Goal: Task Accomplishment & Management: Use online tool/utility

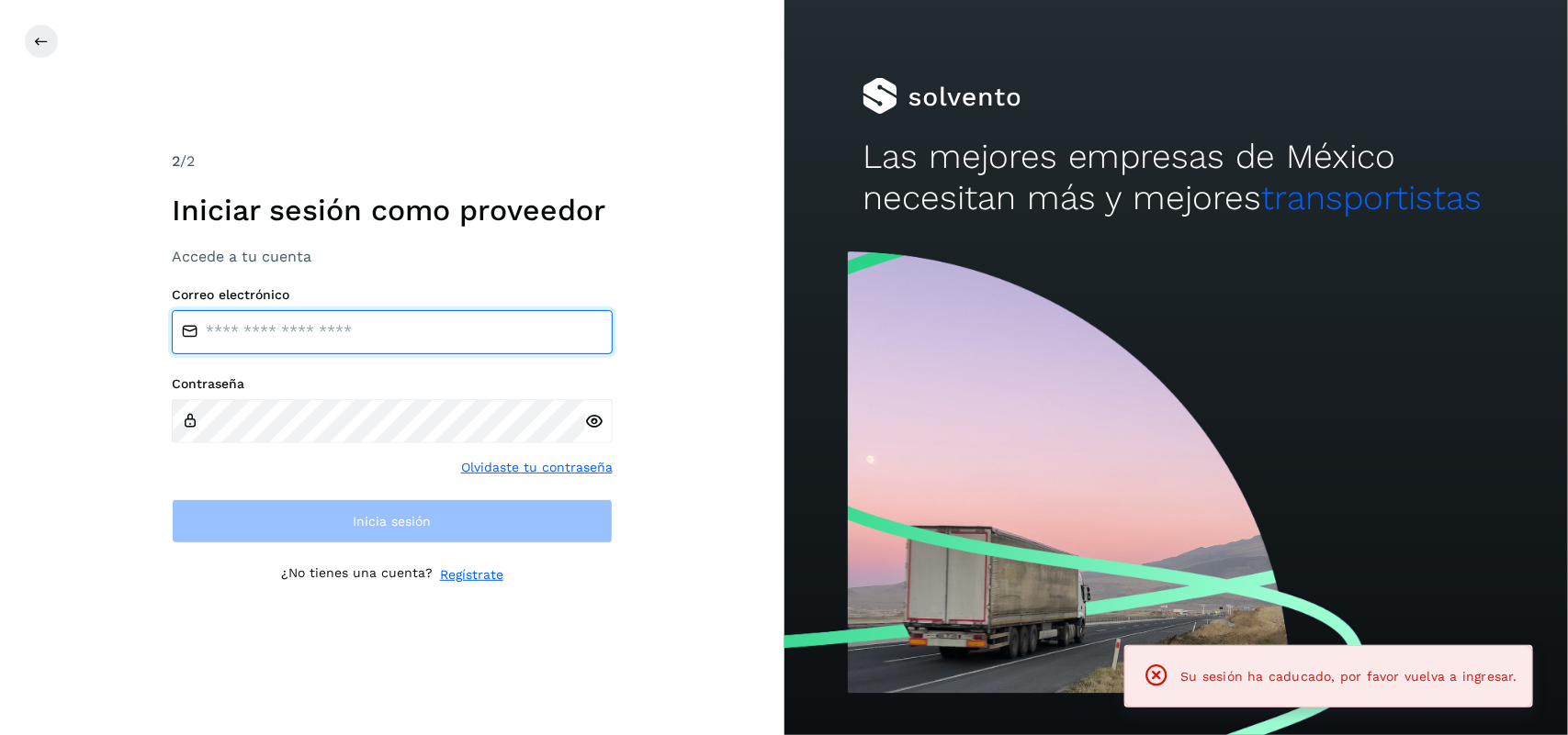
type input "**********"
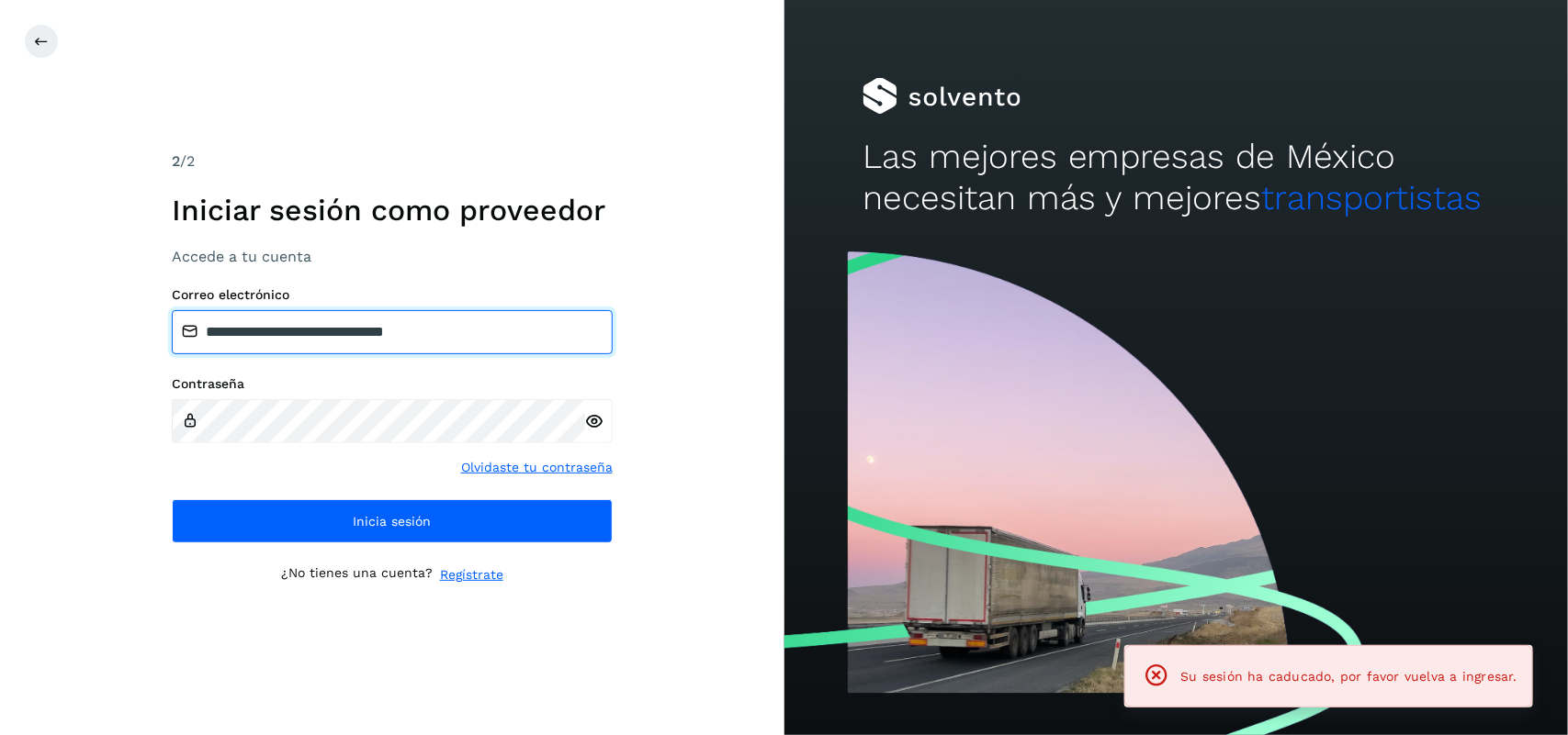
click at [476, 327] on input "**********" at bounding box center [392, 332] width 441 height 44
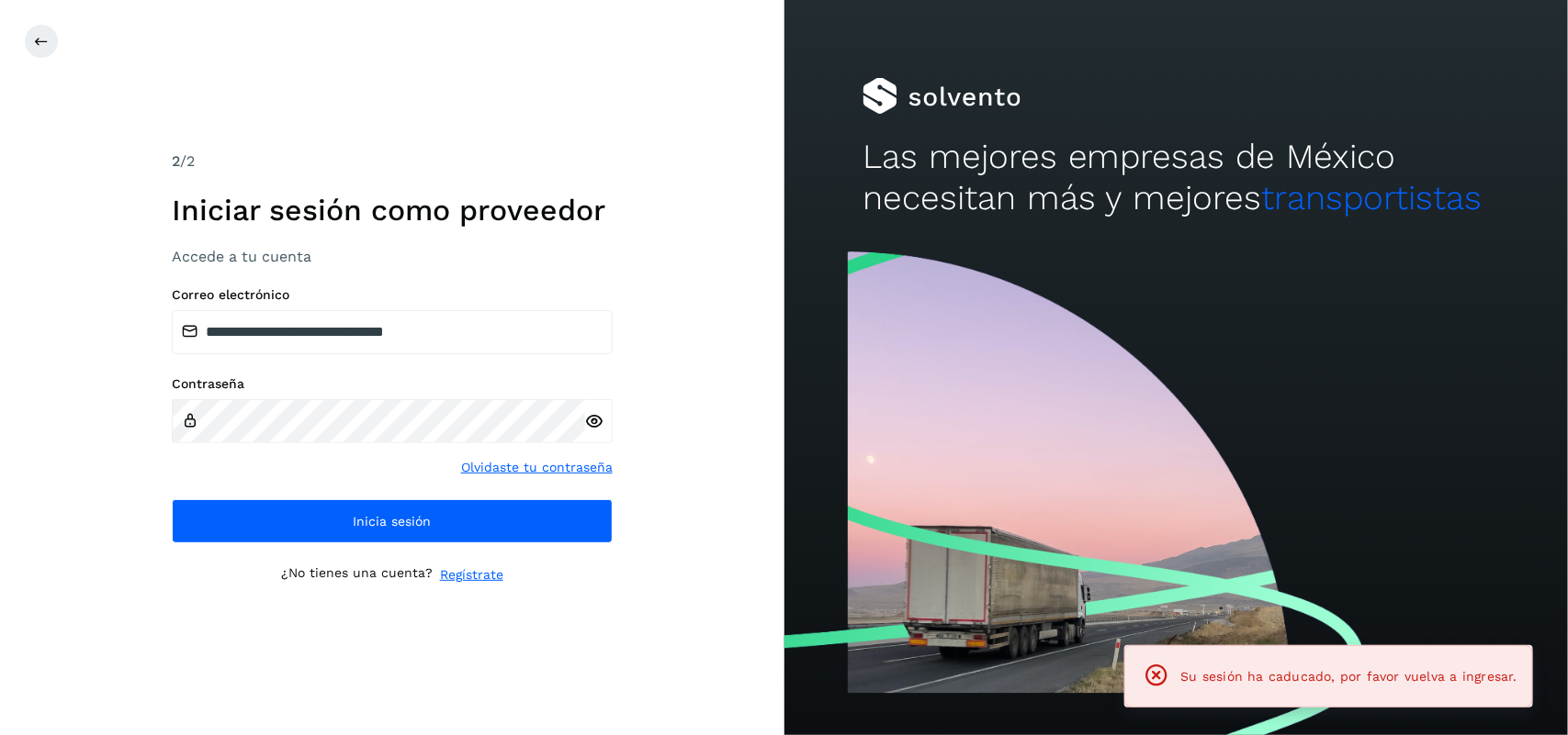
drag, startPoint x: 489, startPoint y: 354, endPoint x: 500, endPoint y: 387, distance: 34.8
click at [500, 381] on label "Contraseña" at bounding box center [392, 384] width 441 height 16
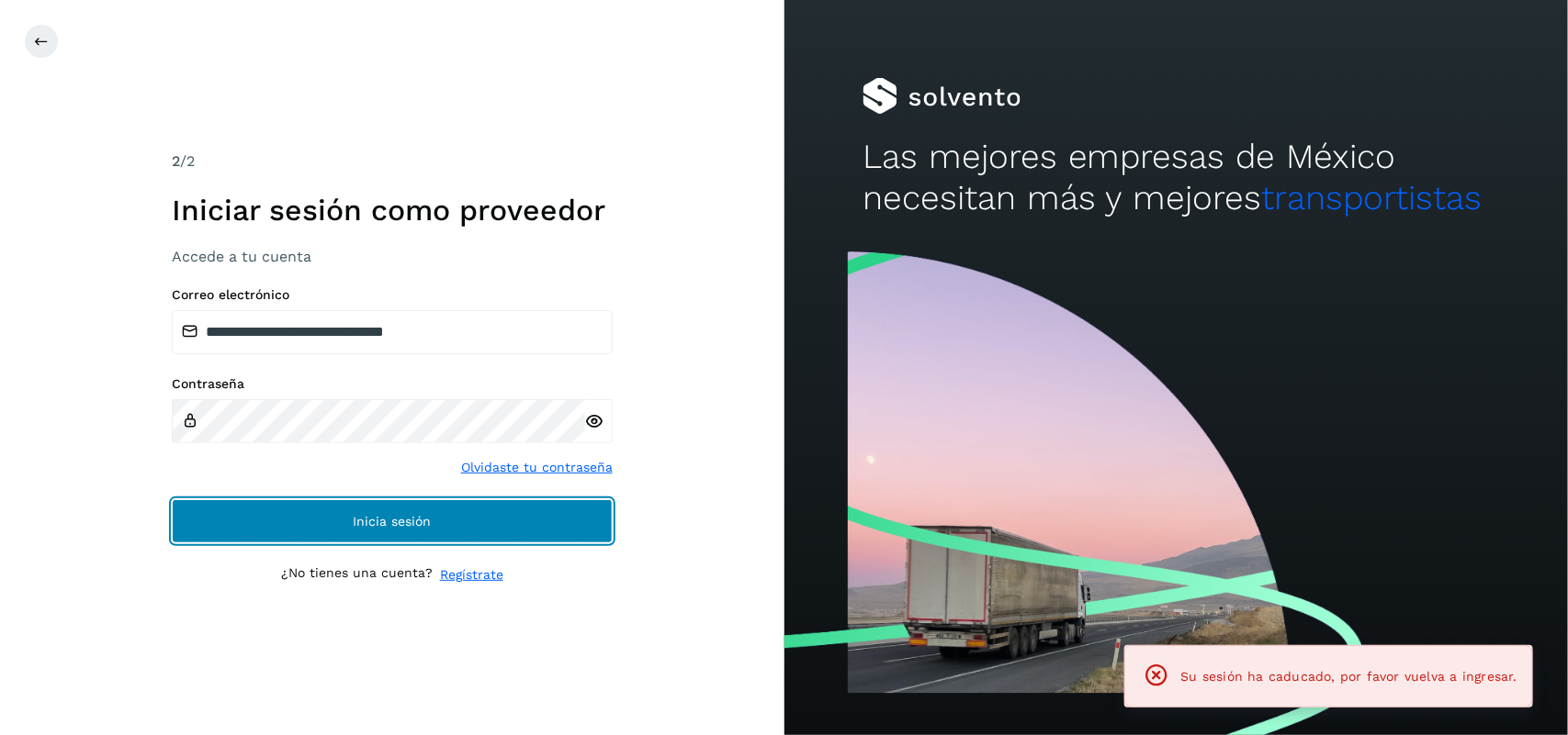
click at [428, 523] on span "Inicia sesión" at bounding box center [392, 521] width 78 height 13
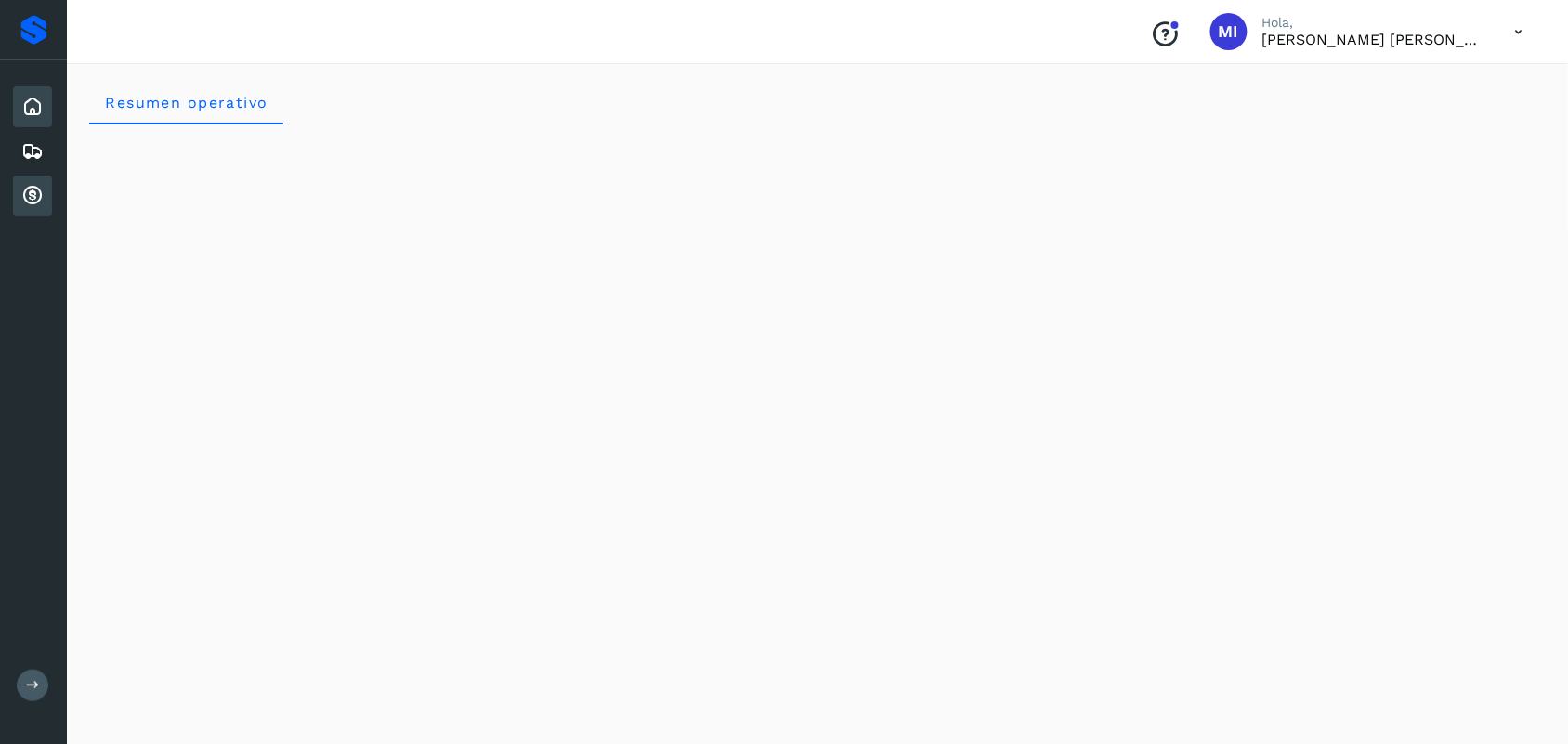
click at [35, 189] on icon at bounding box center [33, 196] width 23 height 23
click at [48, 189] on div "Cuentas por cobrar" at bounding box center [32, 195] width 39 height 41
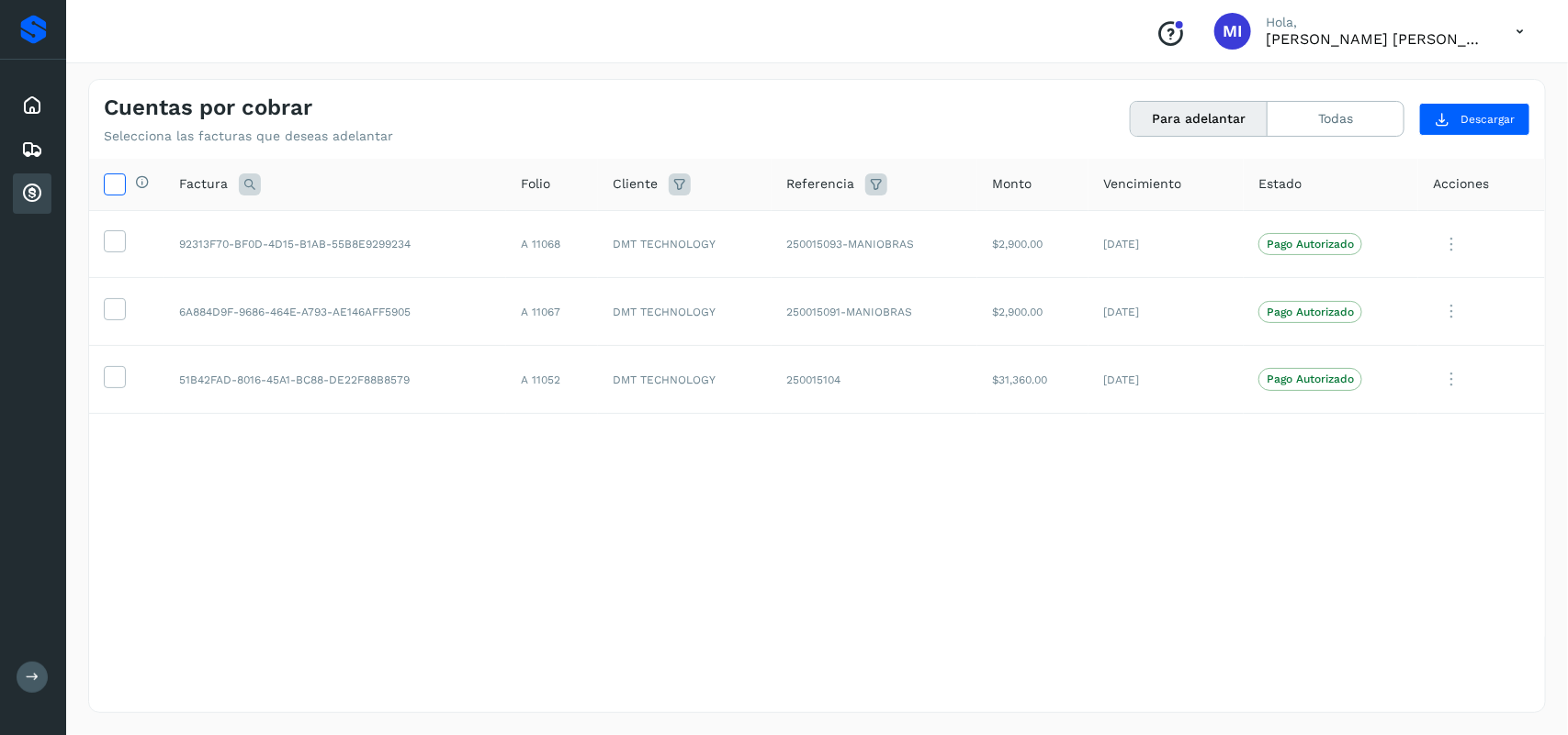
click at [110, 186] on icon at bounding box center [114, 183] width 20 height 20
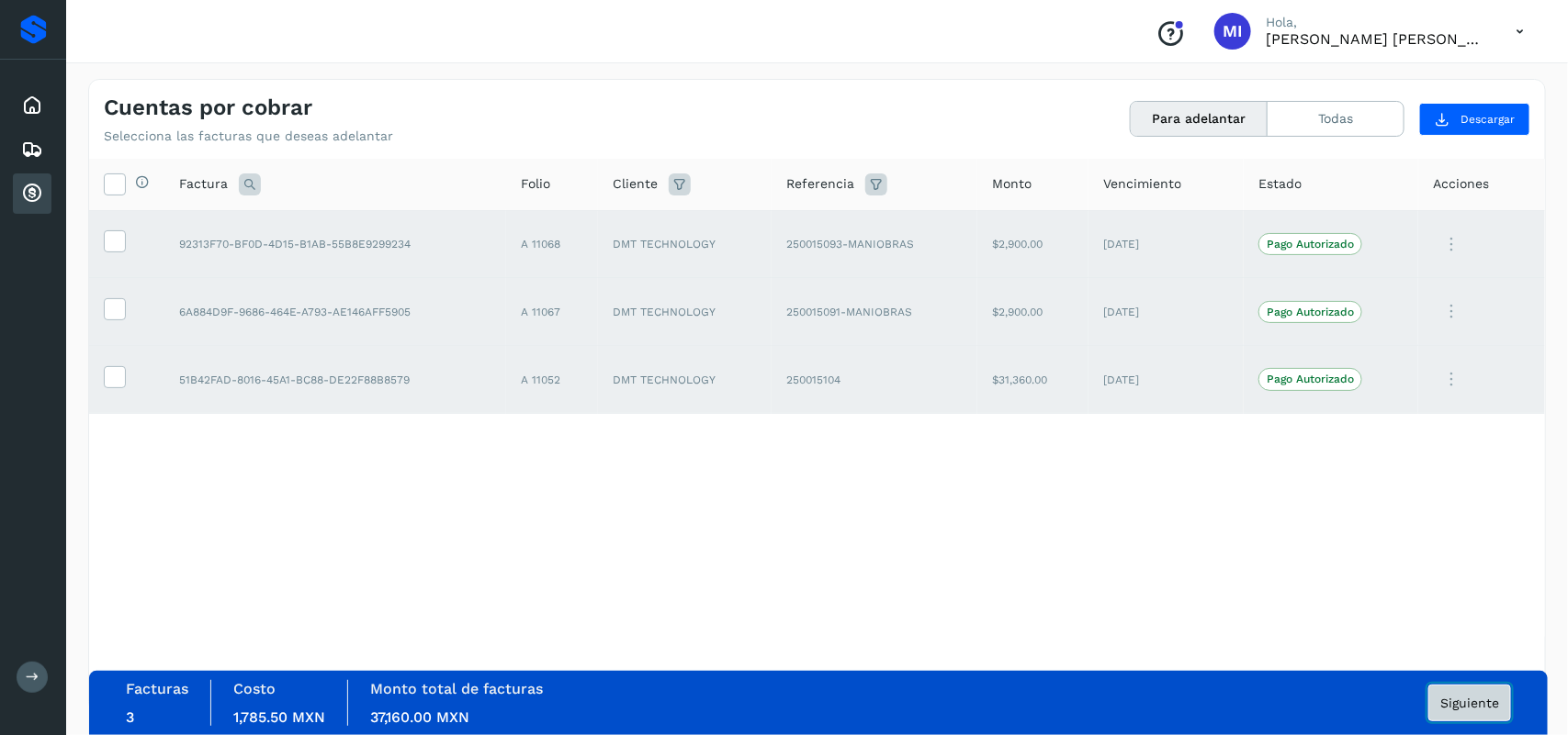
click at [1457, 697] on span "Siguiente" at bounding box center [1469, 703] width 59 height 13
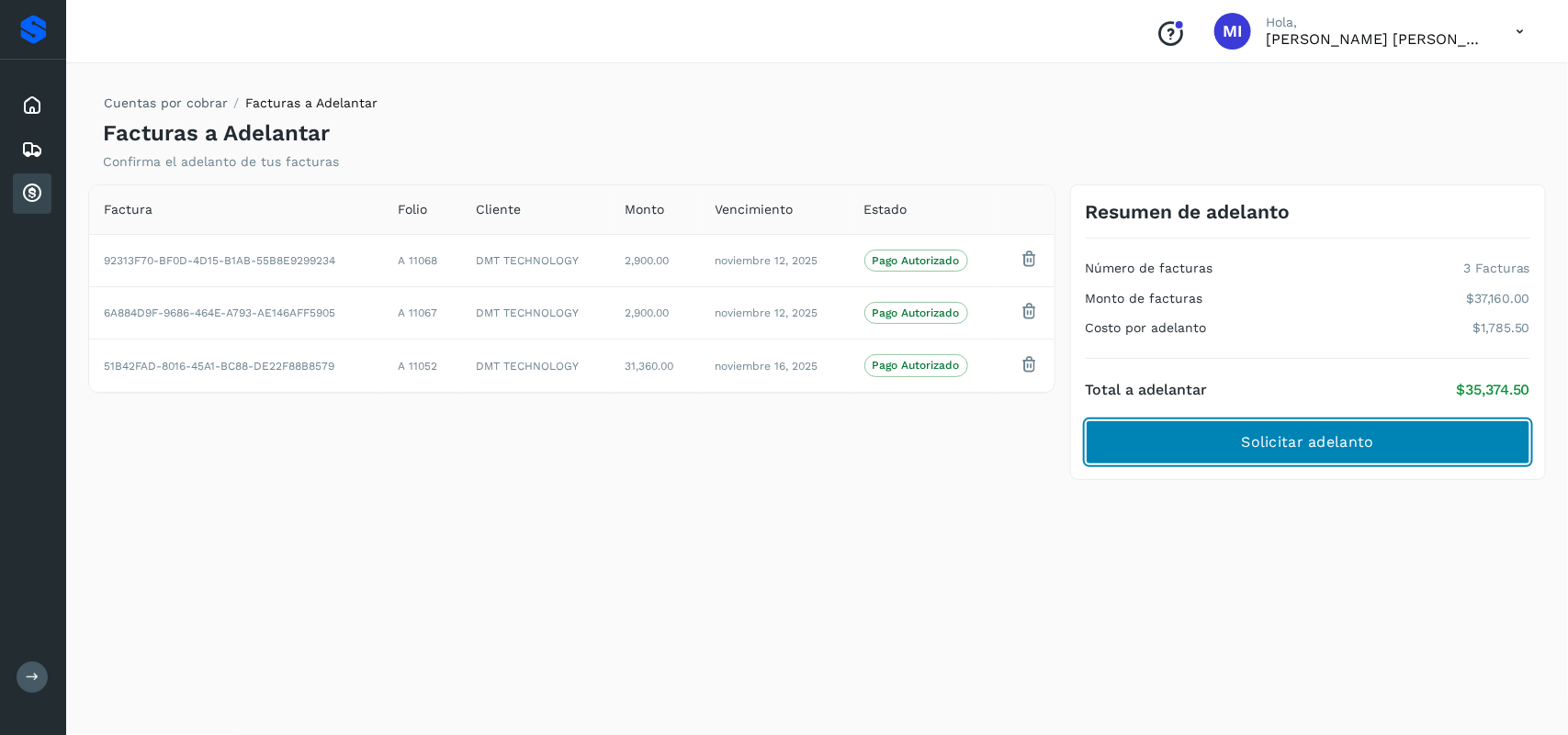
click at [1217, 442] on button "Solicitar adelanto" at bounding box center [1308, 442] width 444 height 44
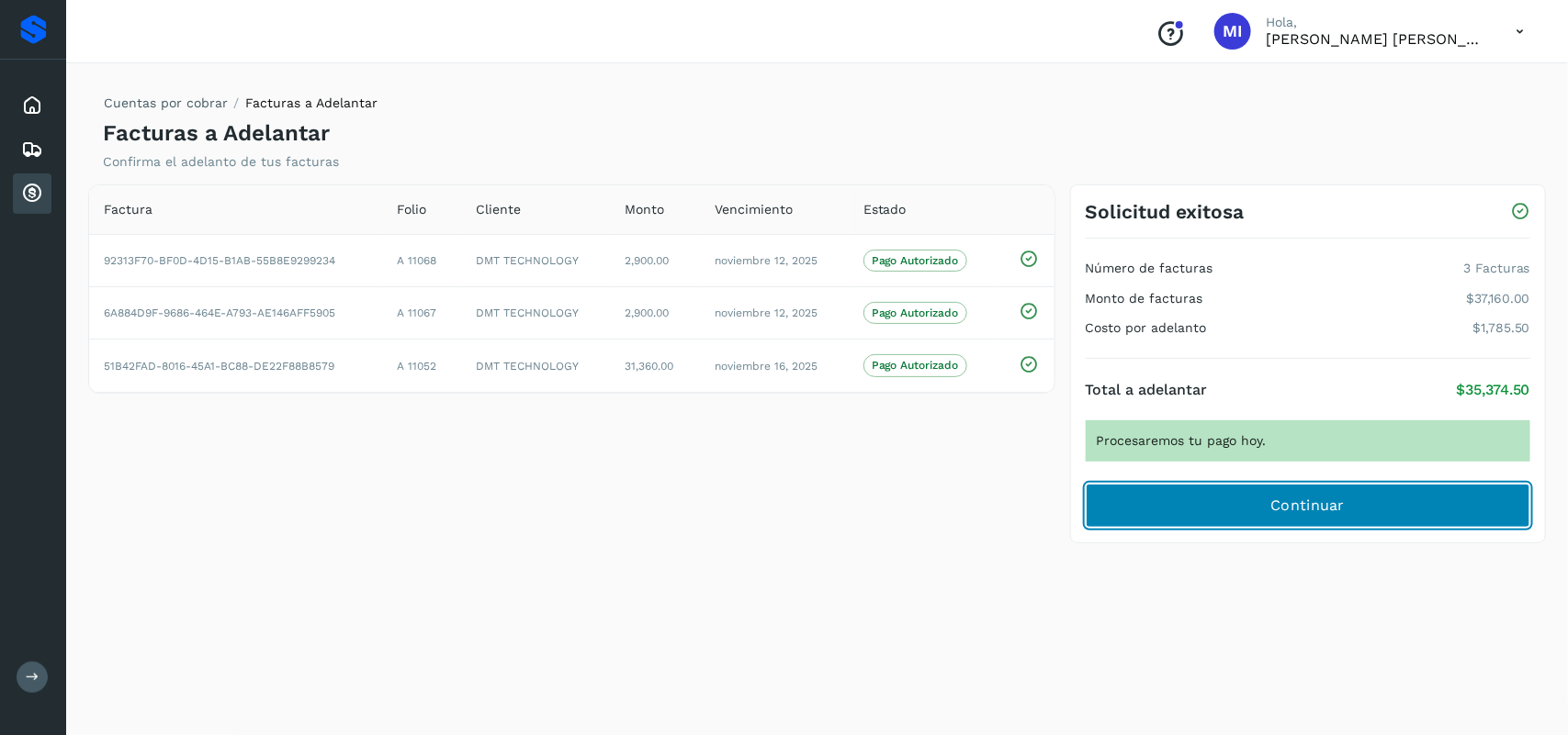
click at [1268, 523] on button "Continuar" at bounding box center [1308, 506] width 444 height 44
